Goal: Task Accomplishment & Management: Use online tool/utility

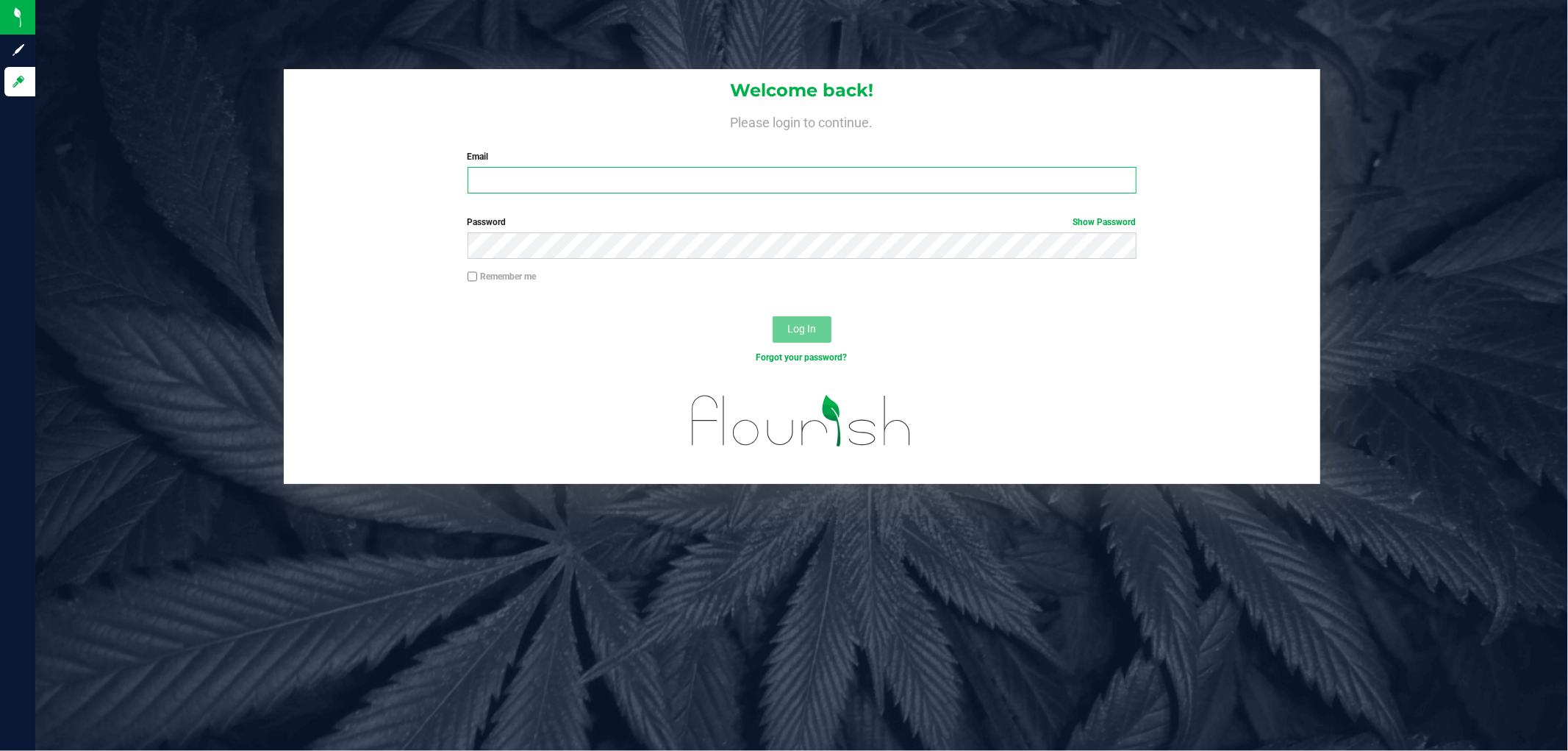
click at [602, 179] on input "Email" at bounding box center [802, 180] width 669 height 27
type input "sscaggs@liveparallel.com"
click at [773, 317] on button "Log In" at bounding box center [802, 330] width 59 height 27
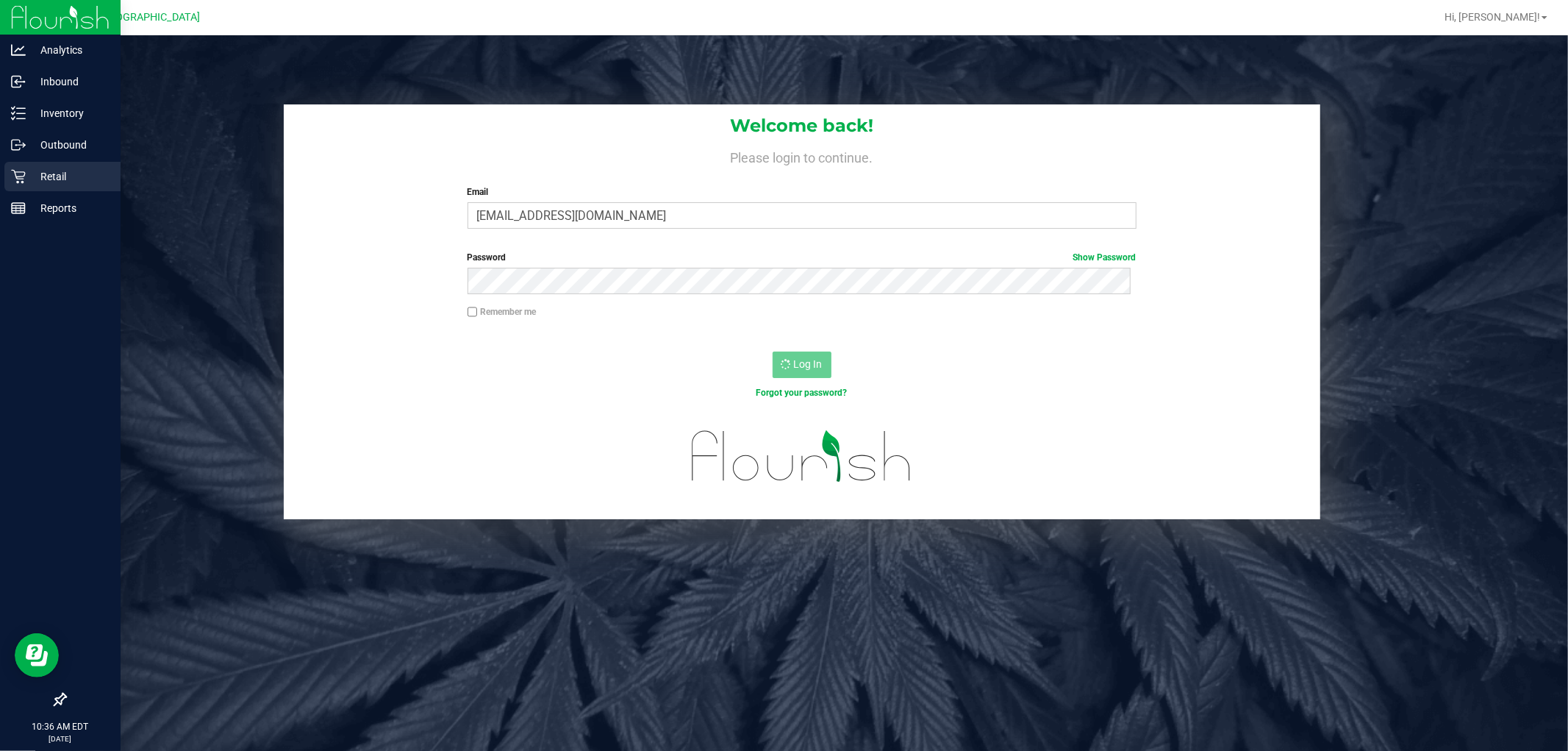
drag, startPoint x: 70, startPoint y: 172, endPoint x: 104, endPoint y: 163, distance: 35.2
click at [70, 172] on p "Retail" at bounding box center [70, 176] width 88 height 18
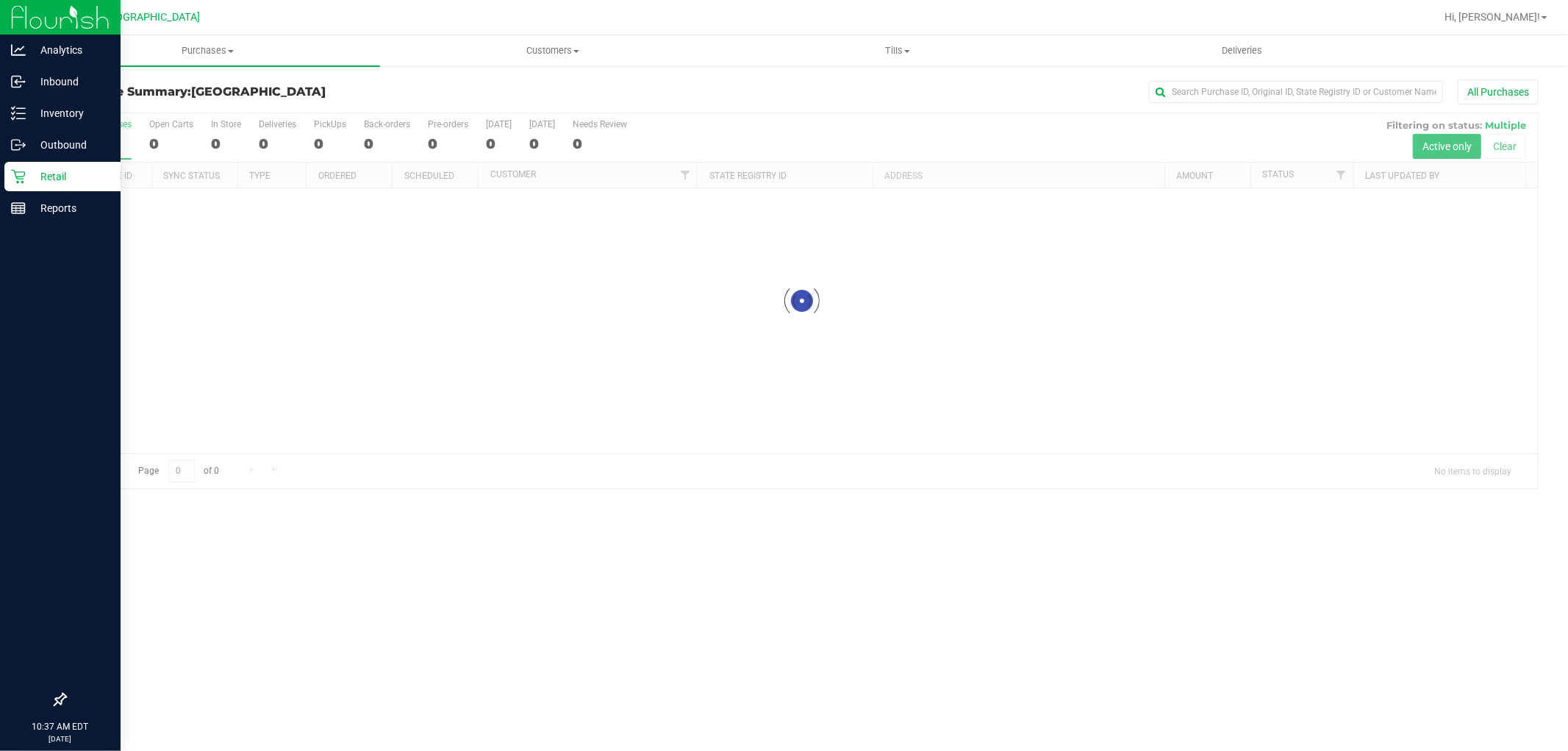
click at [34, 185] on div "Retail" at bounding box center [62, 176] width 116 height 30
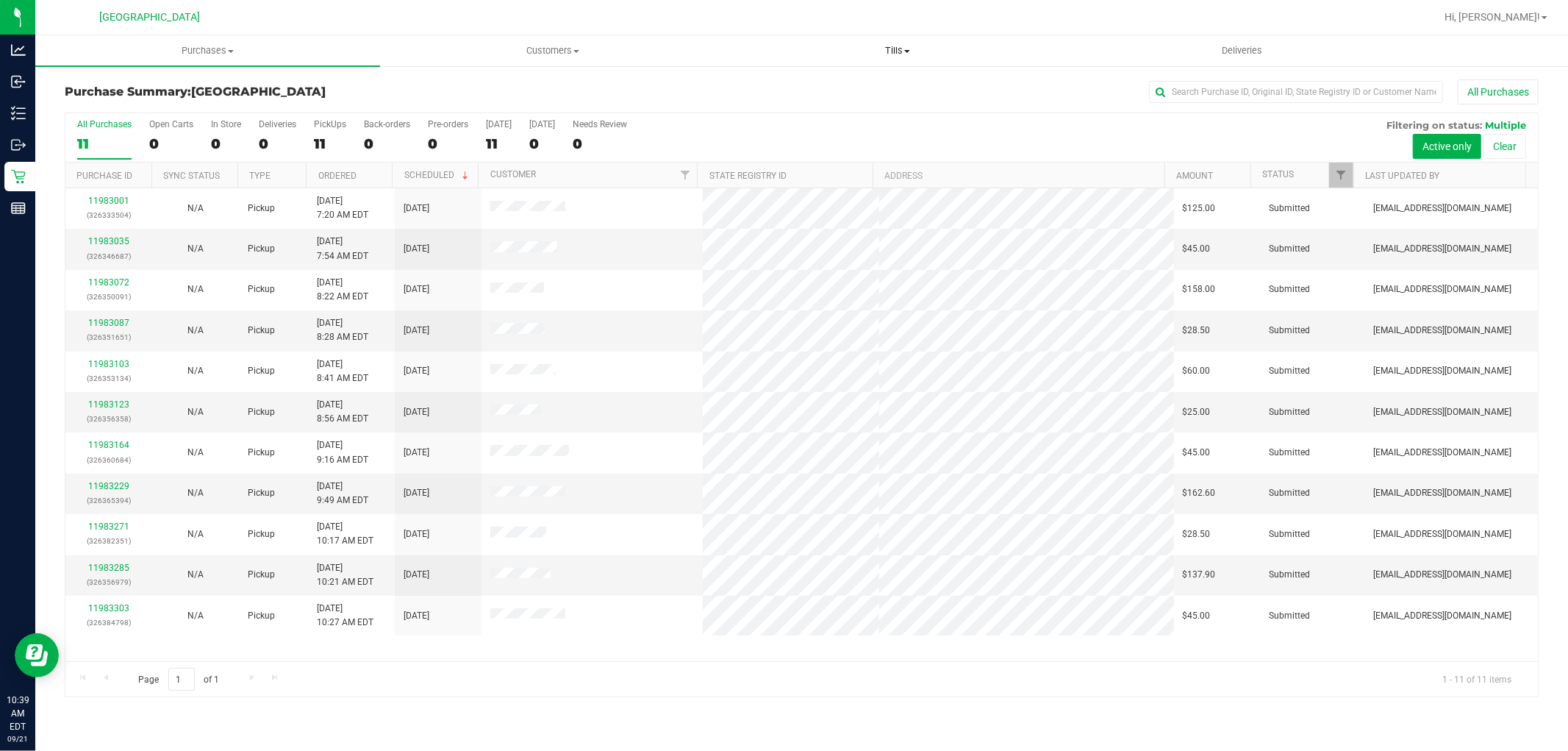
click at [884, 52] on span "Tills" at bounding box center [897, 51] width 343 height 13
click at [854, 85] on li "Manage tills" at bounding box center [897, 89] width 345 height 18
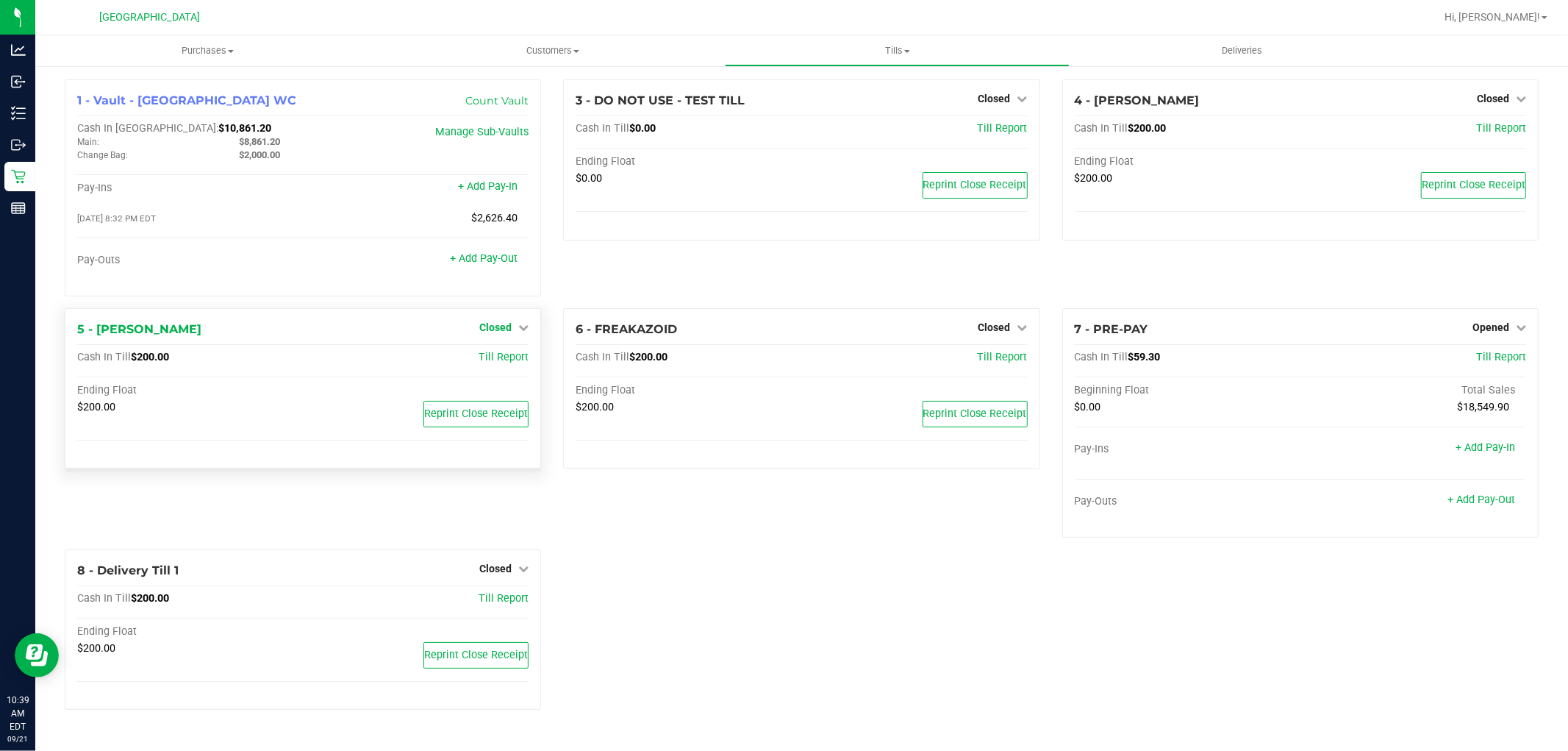
click at [522, 328] on icon at bounding box center [524, 328] width 10 height 10
click at [503, 358] on link "Open Till" at bounding box center [495, 357] width 39 height 12
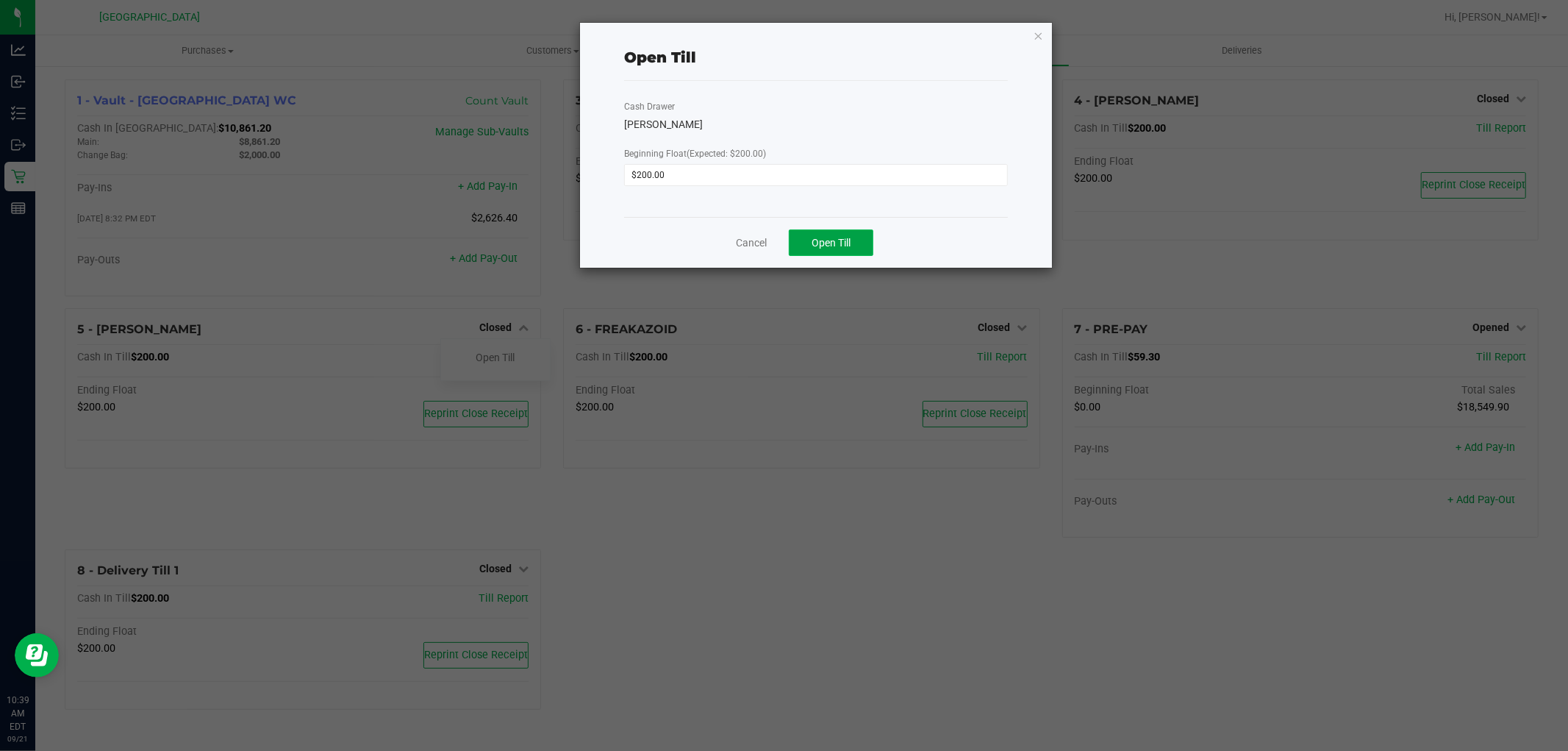
click at [848, 243] on span "Open Till" at bounding box center [831, 242] width 39 height 12
click at [1043, 36] on icon "button" at bounding box center [1039, 36] width 10 height 18
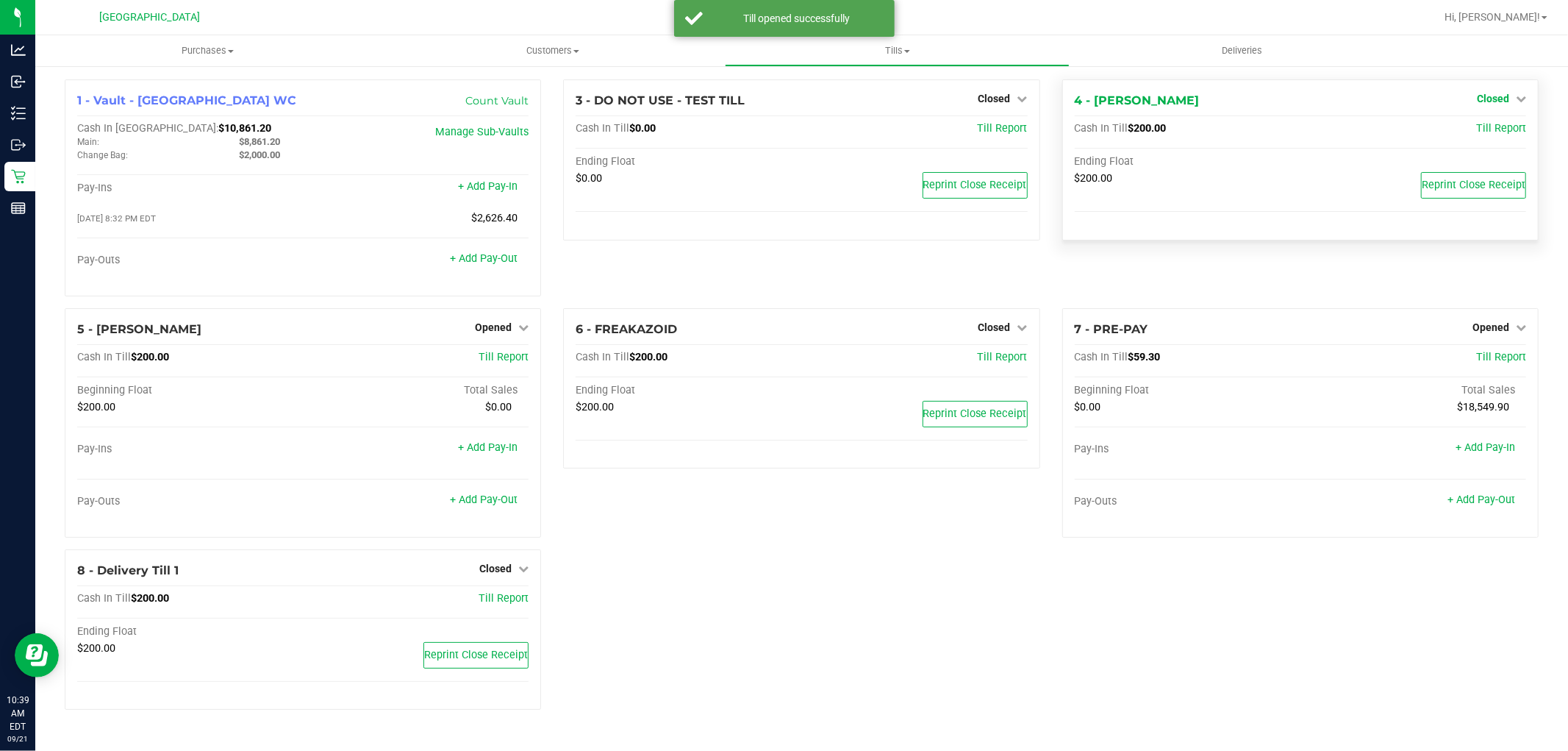
click at [1515, 104] on link "Closed" at bounding box center [1501, 99] width 49 height 12
click at [1498, 130] on link "Open Till" at bounding box center [1492, 130] width 39 height 12
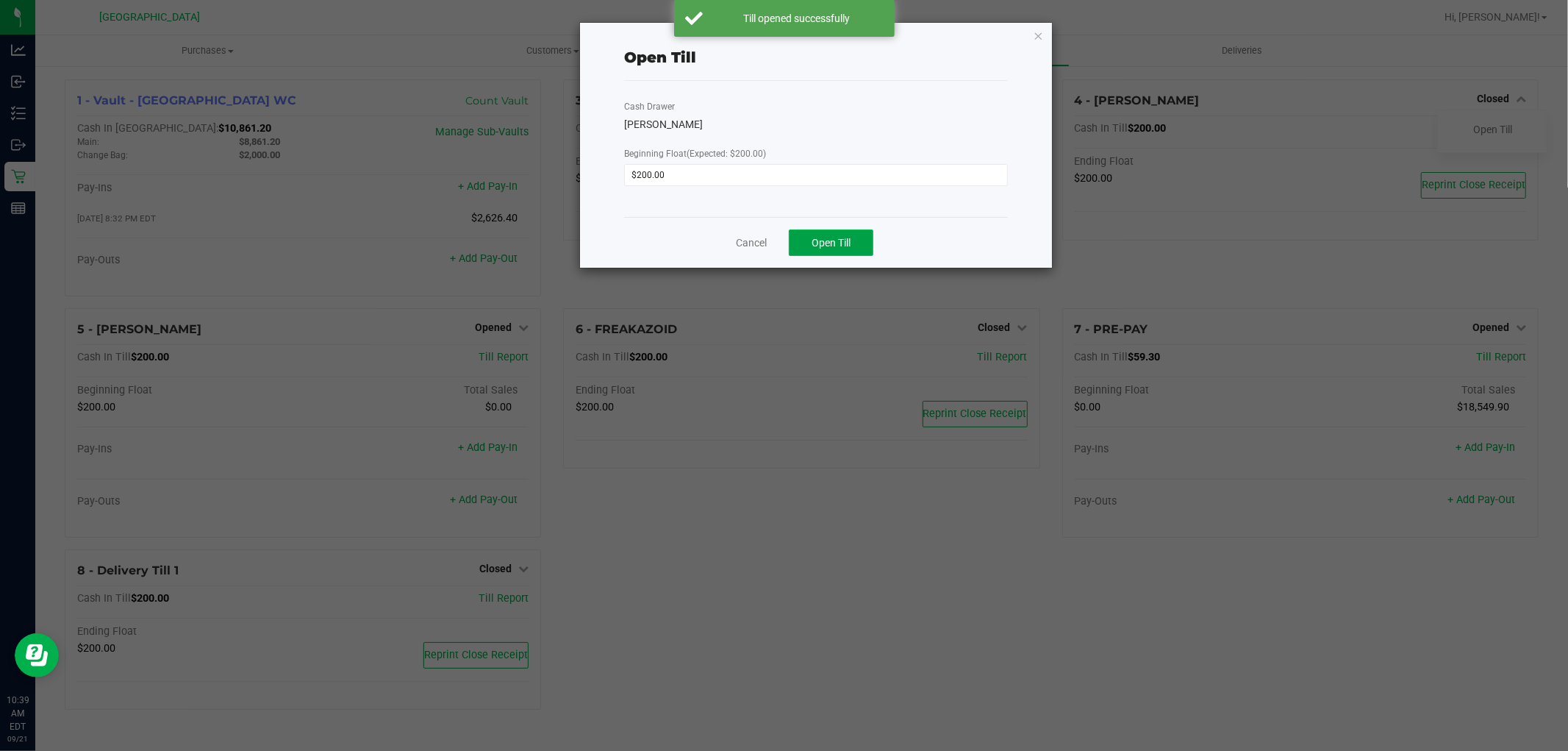
click at [865, 234] on button "Open Till" at bounding box center [831, 243] width 84 height 27
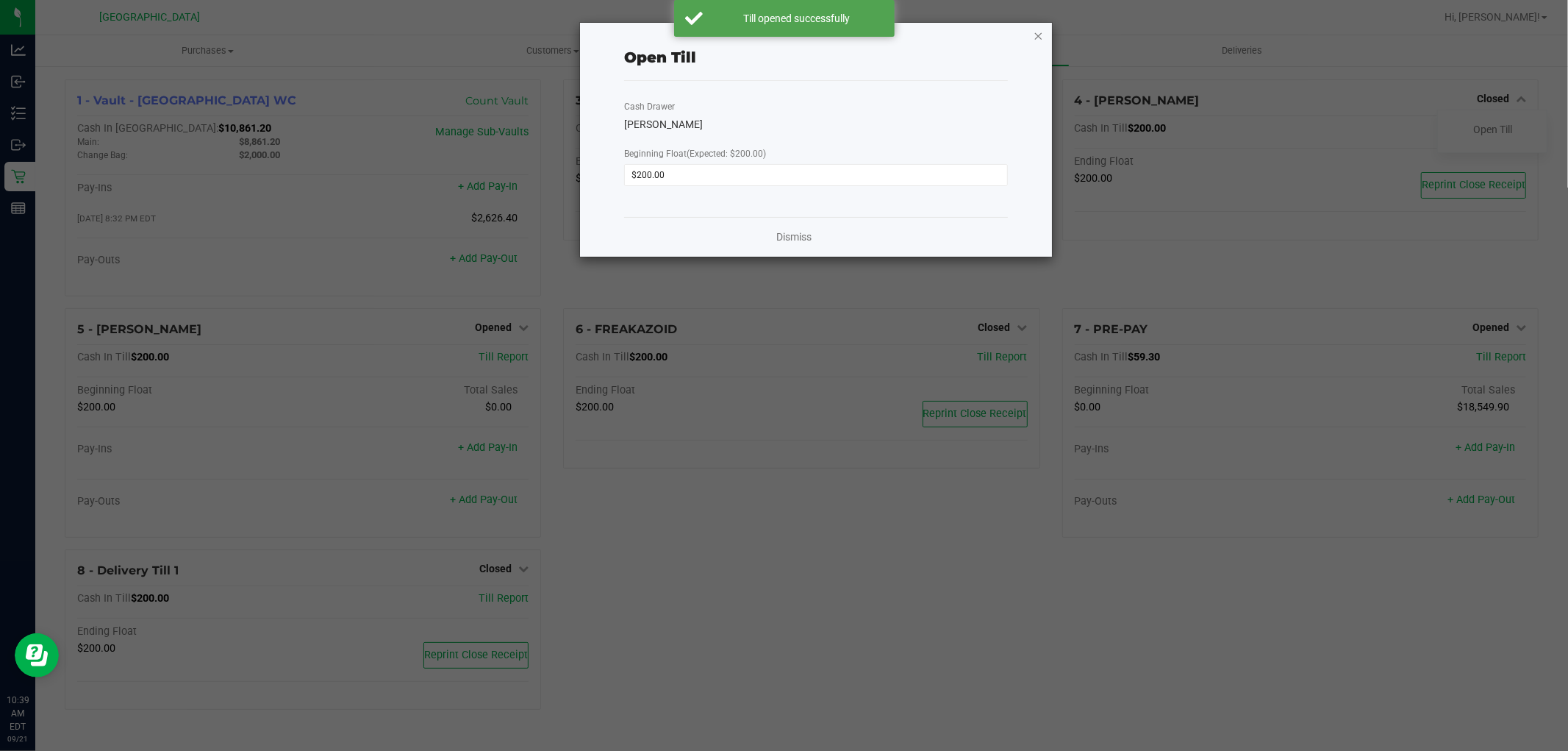
click at [1040, 38] on icon "button" at bounding box center [1039, 36] width 10 height 18
